Goal: Task Accomplishment & Management: Manage account settings

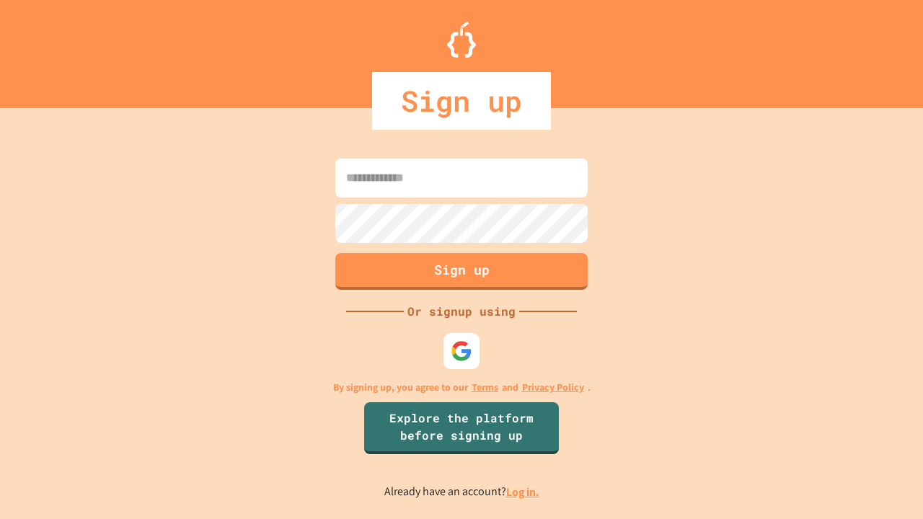
click at [524, 492] on link "Log in." at bounding box center [522, 492] width 33 height 15
